Goal: Navigation & Orientation: Find specific page/section

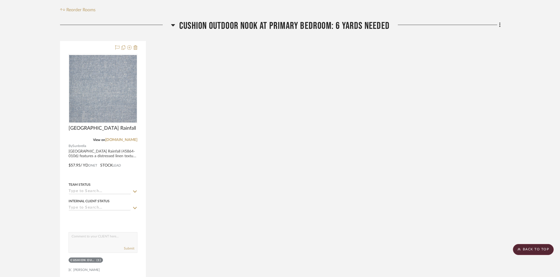
click at [462, 110] on div "Chartres Rainfall View on [DOMAIN_NAME] By Sunbrella [GEOGRAPHIC_DATA] Rainfall…" at bounding box center [280, 161] width 440 height 241
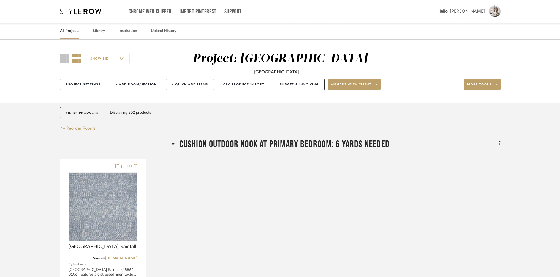
click at [95, 9] on icon at bounding box center [80, 12] width 41 height 6
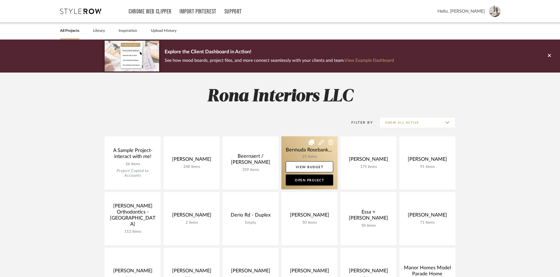
click at [291, 149] on link at bounding box center [309, 162] width 56 height 53
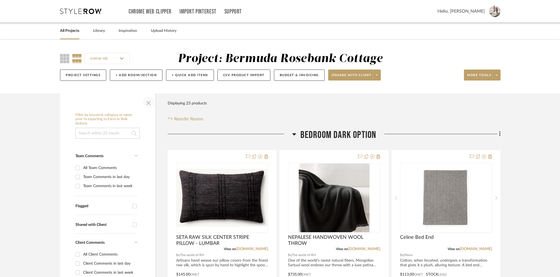
click at [150, 105] on span "button" at bounding box center [148, 101] width 13 height 13
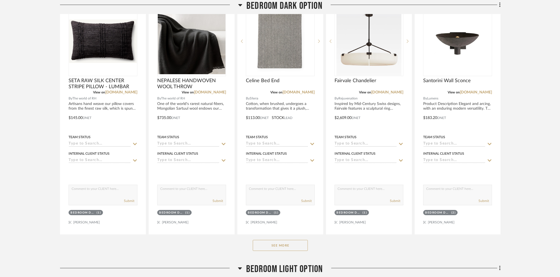
scroll to position [157, 0]
click at [298, 245] on button "See More" at bounding box center [280, 245] width 55 height 11
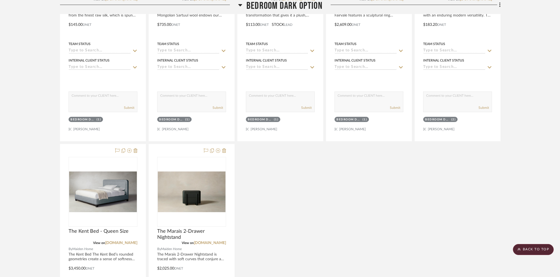
scroll to position [404, 0]
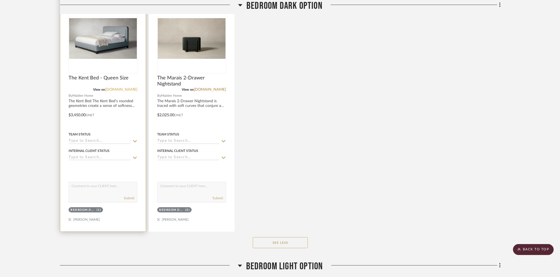
click at [125, 89] on link "[DOMAIN_NAME]" at bounding box center [121, 90] width 32 height 4
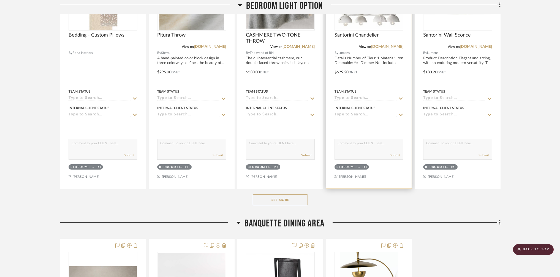
scroll to position [738, 0]
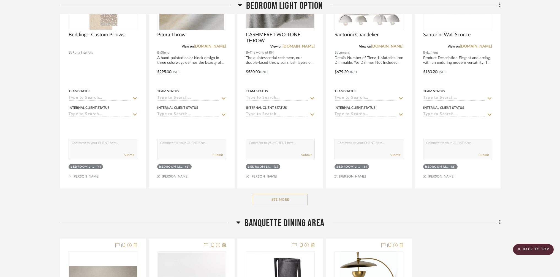
click at [286, 201] on button "See More" at bounding box center [280, 199] width 55 height 11
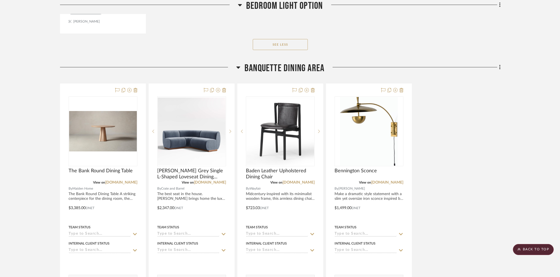
scroll to position [1155, 0]
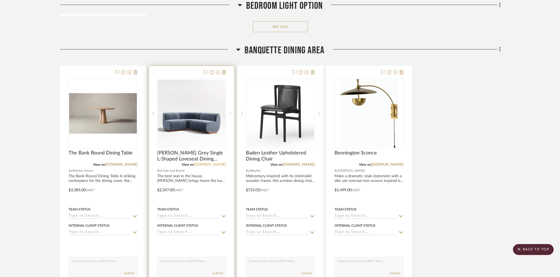
click at [208, 165] on link "[DOMAIN_NAME]" at bounding box center [210, 165] width 32 height 4
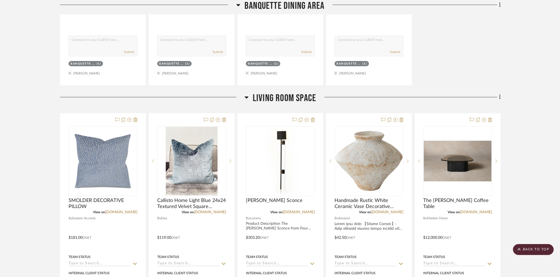
scroll to position [1377, 0]
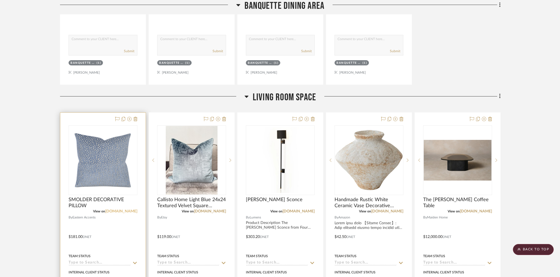
click at [114, 211] on link "[DOMAIN_NAME]" at bounding box center [121, 212] width 32 height 4
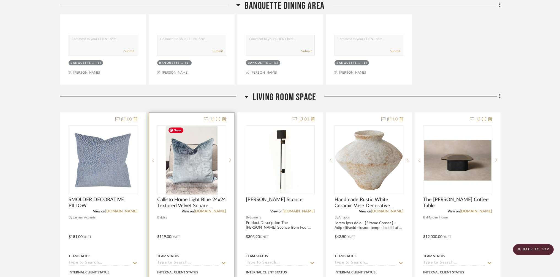
click at [187, 171] on img "0" at bounding box center [192, 160] width 52 height 69
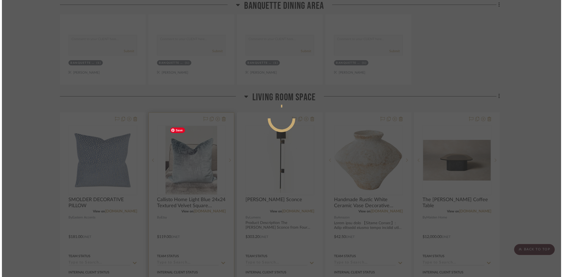
scroll to position [0, 0]
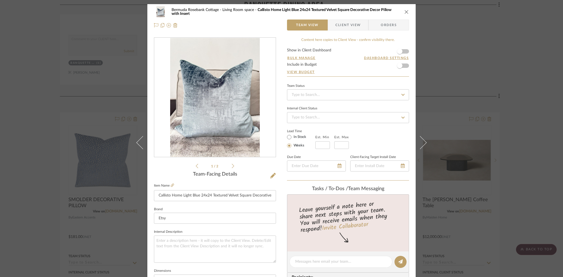
click at [508, 69] on div "Bermuda Rosebank Cottage Living Room space Callisto Home Light Blue 24x24 Textu…" at bounding box center [281, 138] width 563 height 277
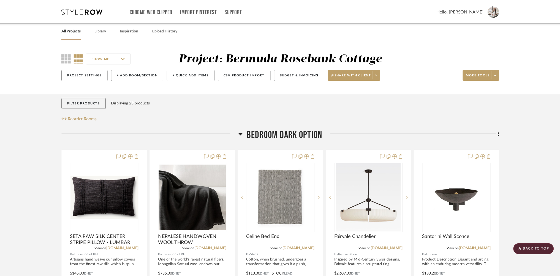
scroll to position [1377, 0]
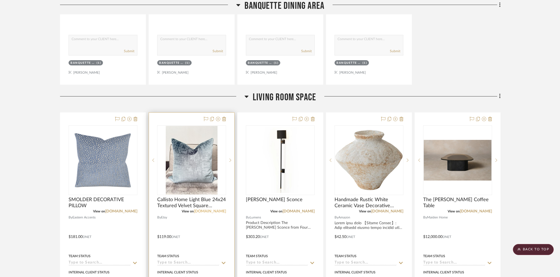
click at [215, 210] on link "[DOMAIN_NAME]" at bounding box center [210, 212] width 32 height 4
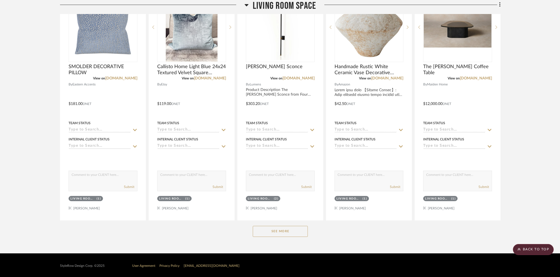
scroll to position [1510, 0]
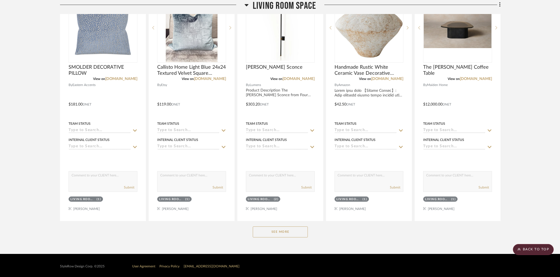
click at [300, 235] on button "See More" at bounding box center [280, 232] width 55 height 11
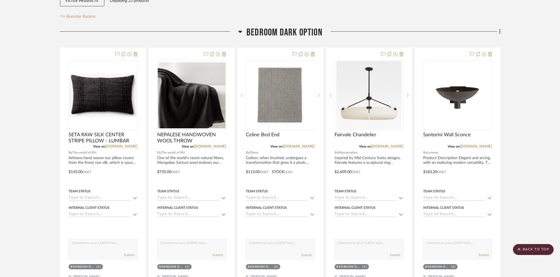
scroll to position [0, 0]
